Goal: Information Seeking & Learning: Find specific fact

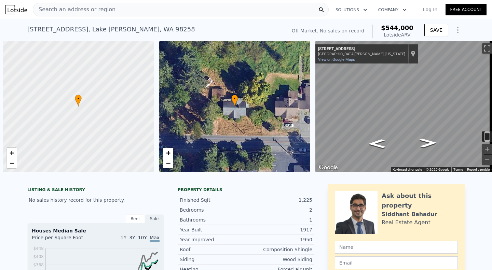
scroll to position [0, 3]
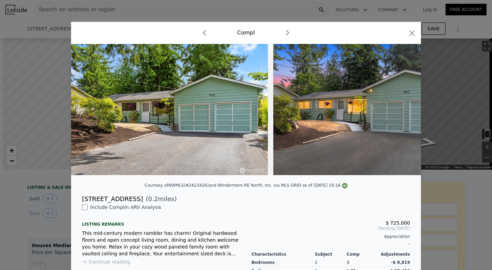
scroll to position [0, 2483]
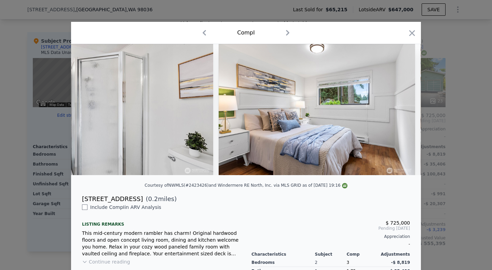
click at [409, 35] on icon "button" at bounding box center [413, 33] width 10 height 10
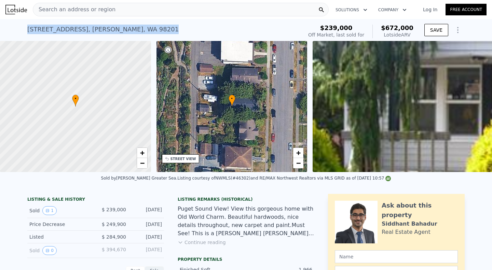
drag, startPoint x: 135, startPoint y: 31, endPoint x: 23, endPoint y: 29, distance: 112.2
click at [23, 29] on div "2220 Grand Ave , Everett , WA 98201 Sold Aug 2010 for $239k (~ARV $672k ) $239,…" at bounding box center [246, 30] width 492 height 22
copy div "2220 Grand Ave , Everett , WA 98201"
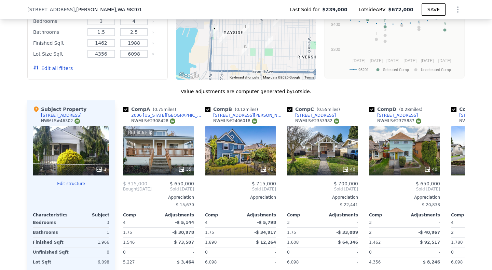
scroll to position [718, 0]
